Goal: Find specific page/section: Find specific page/section

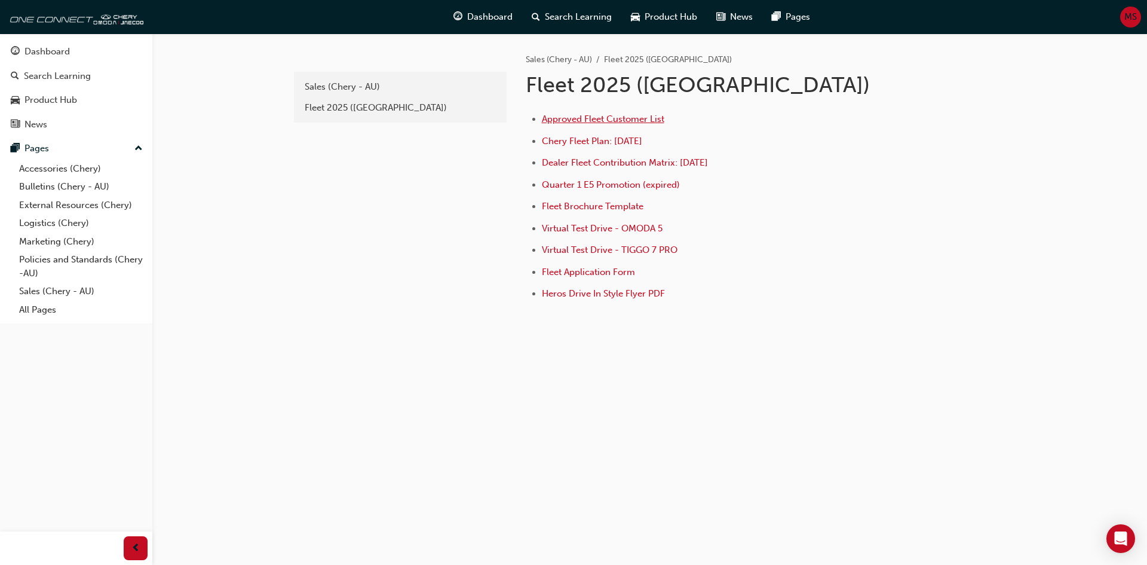
click at [591, 117] on span "Approved Fleet Customer List" at bounding box center [603, 119] width 122 height 11
click at [602, 161] on span "Dealer Fleet Contribution Matrix: [DATE]" at bounding box center [625, 162] width 166 height 11
click at [337, 105] on div "Fleet 2025 ([GEOGRAPHIC_DATA])" at bounding box center [400, 108] width 191 height 14
click at [614, 161] on span "Dealer Fleet Contribution Matrix: [DATE]" at bounding box center [625, 162] width 166 height 11
